Goal: Navigation & Orientation: Find specific page/section

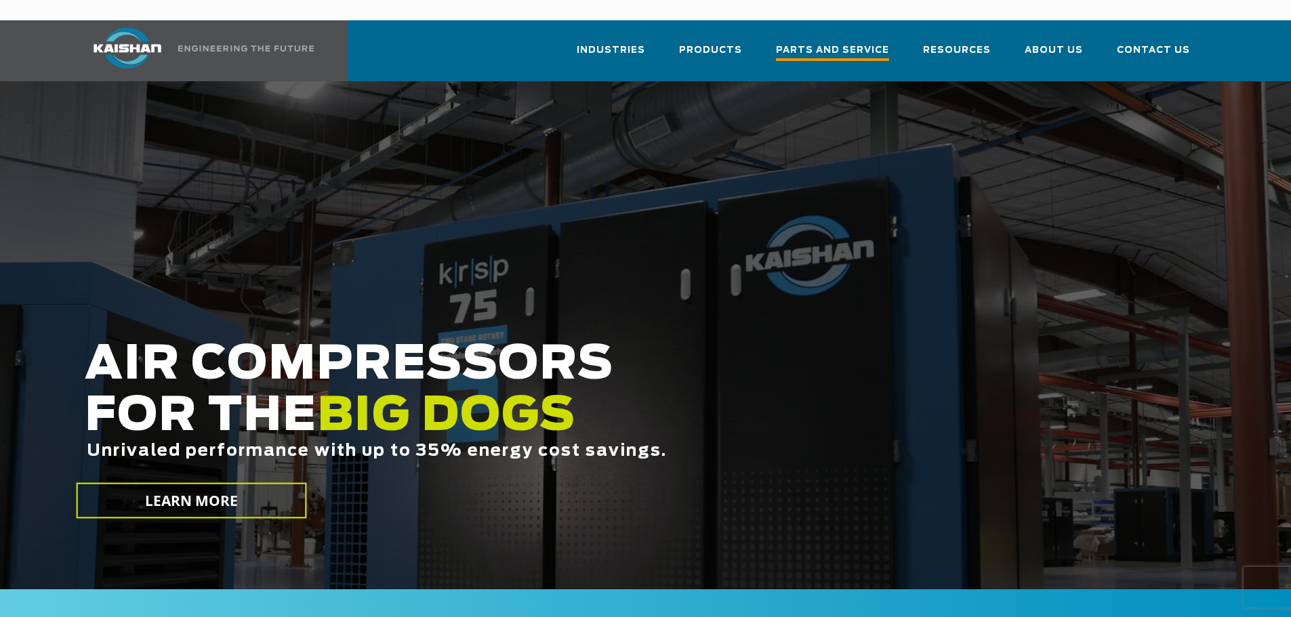
click at [824, 43] on span "Parts and Service" at bounding box center [832, 52] width 113 height 18
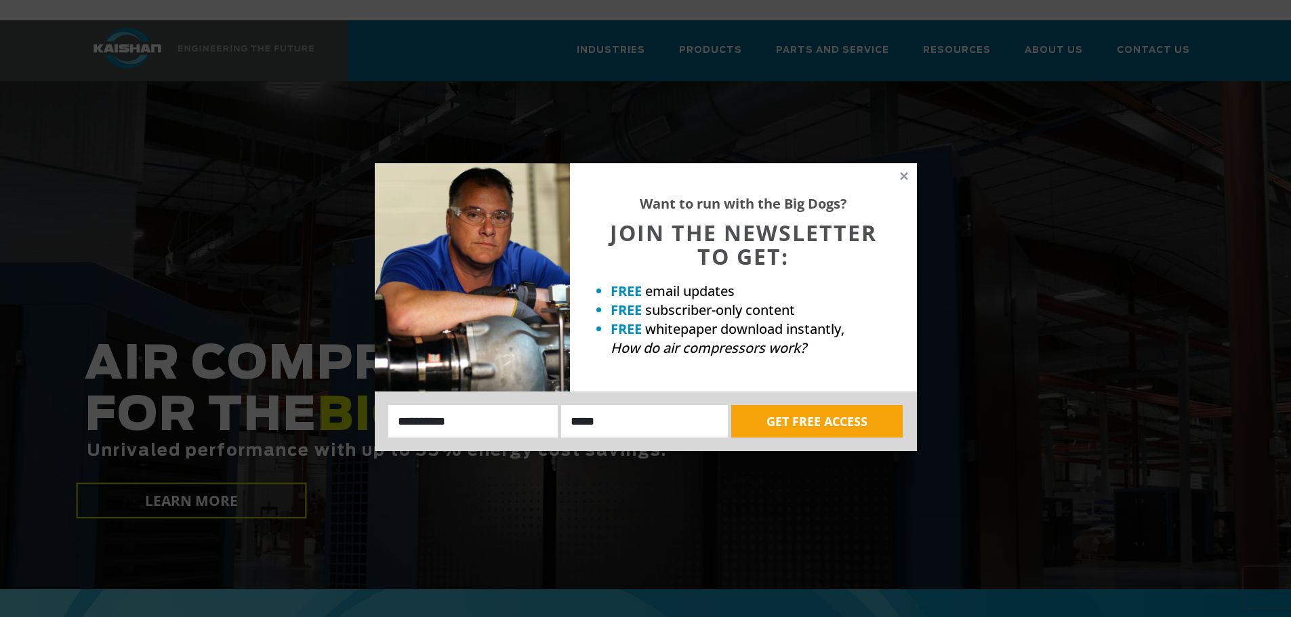
click at [896, 171] on div "Want to run with the Big Dogs? JOIN THE NEWSLETTER TO GET: FREE email updates F…" at bounding box center [743, 277] width 347 height 228
click at [904, 173] on icon at bounding box center [904, 176] width 12 height 12
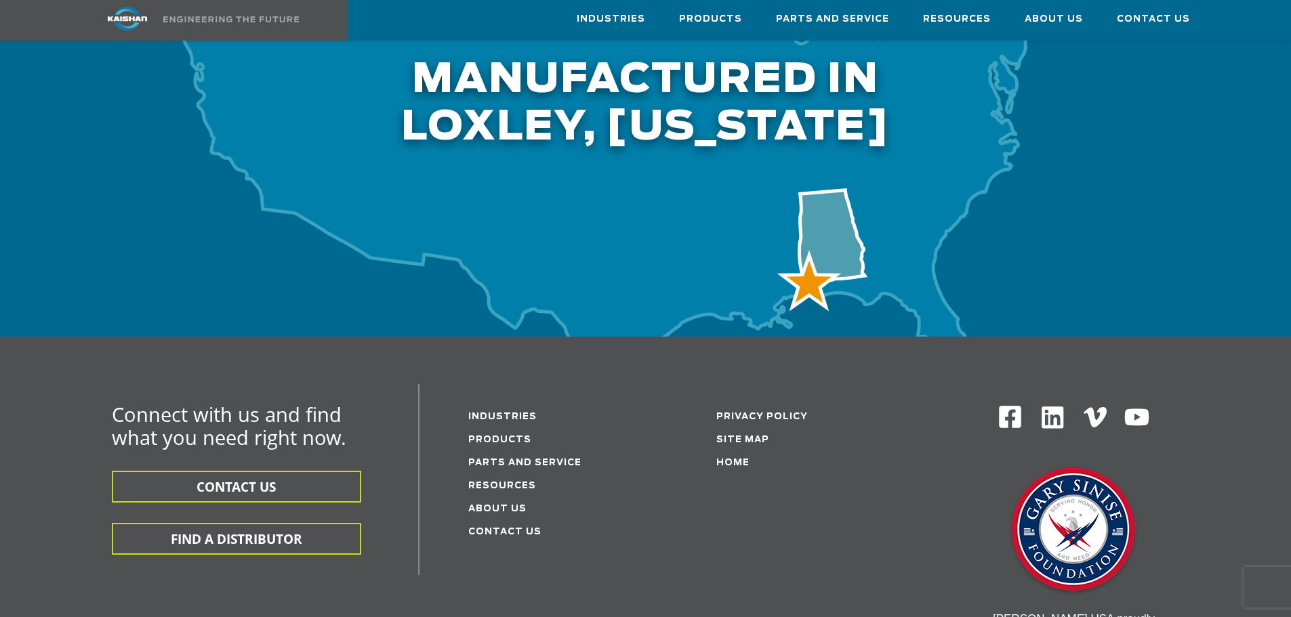
scroll to position [3658, 0]
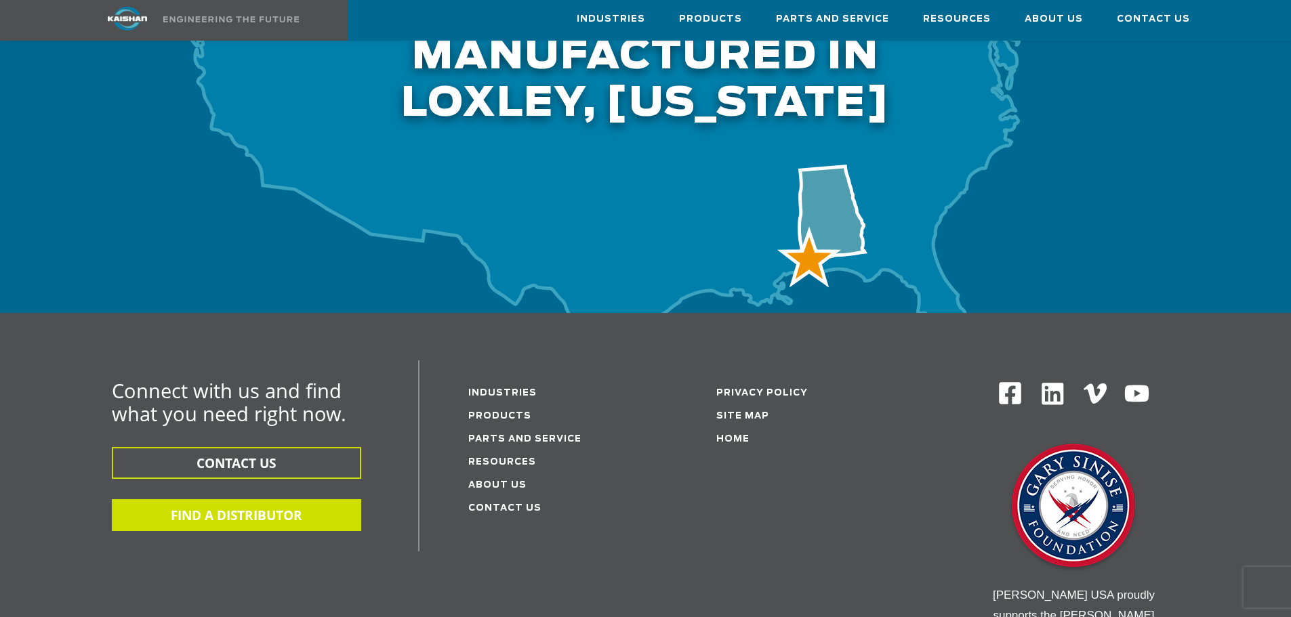
click at [293, 499] on button "FIND A DISTRIBUTOR" at bounding box center [236, 515] width 249 height 32
click at [284, 499] on button "FIND A DISTRIBUTOR" at bounding box center [236, 515] width 249 height 32
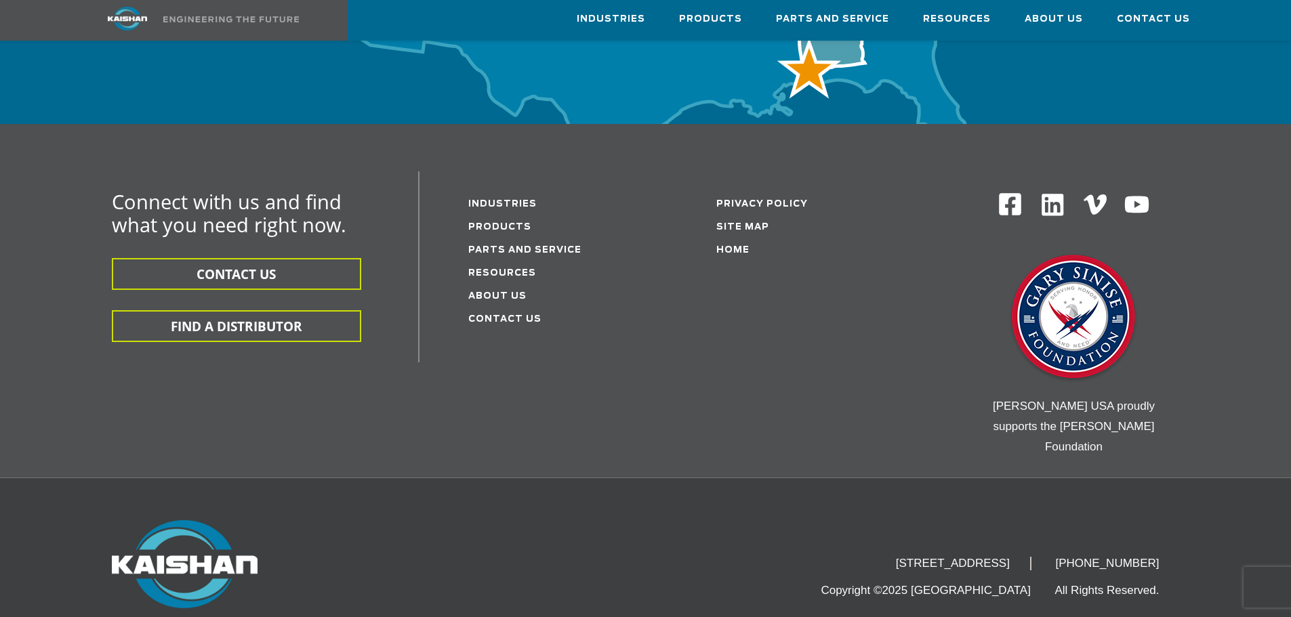
scroll to position [3780, 0]
